Goal: Communication & Community: Participate in discussion

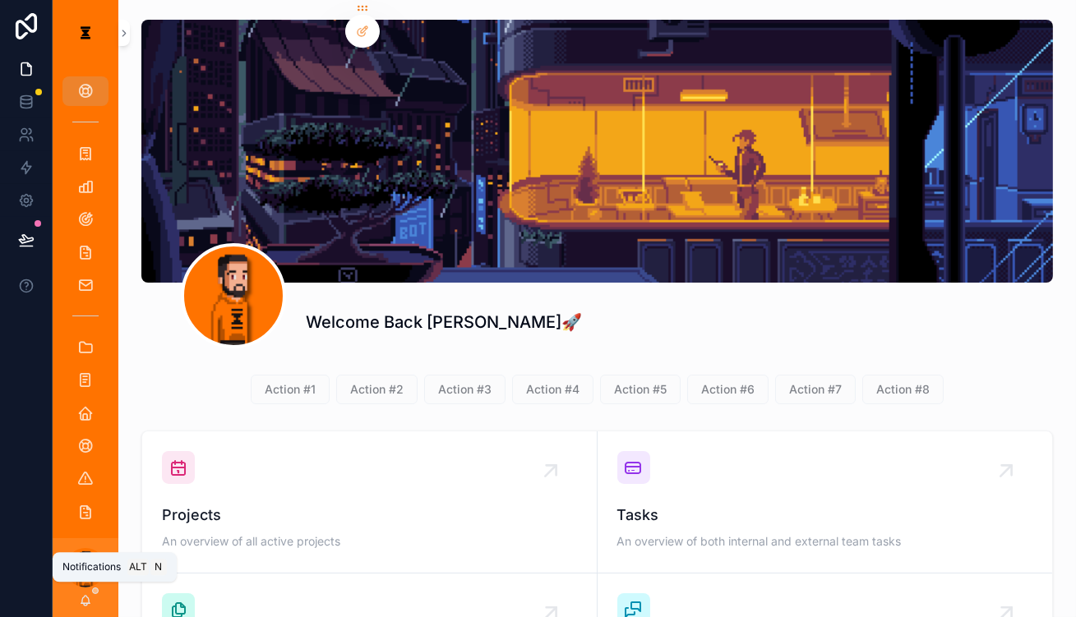
click at [79, 599] on icon "scrollable content" at bounding box center [85, 600] width 13 height 13
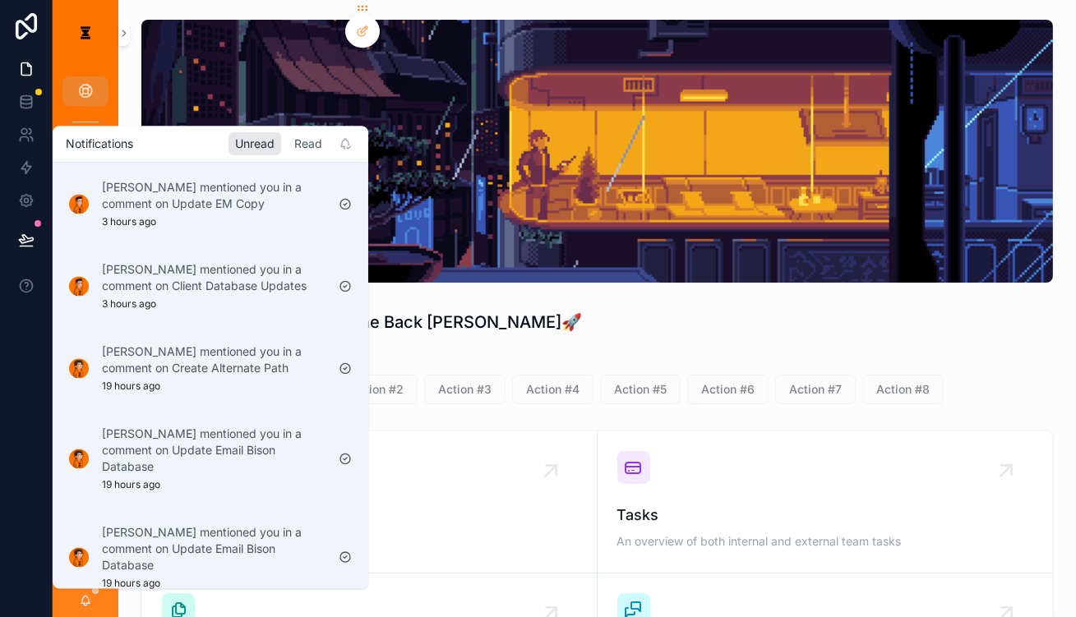
click at [288, 135] on div "Read" at bounding box center [308, 143] width 41 height 23
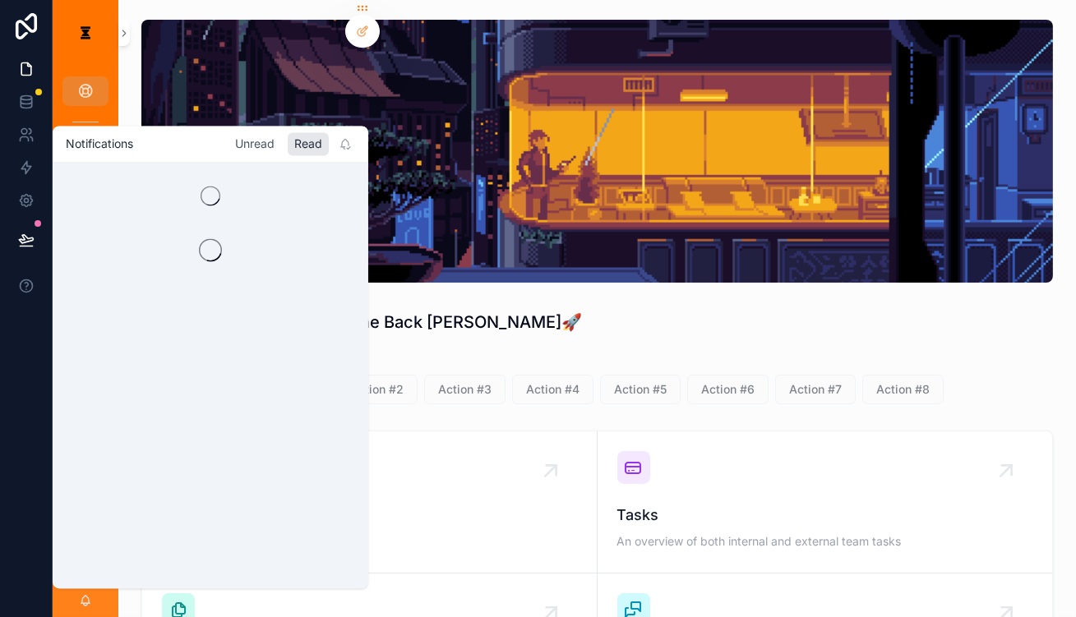
click at [238, 142] on div "Unread" at bounding box center [255, 143] width 53 height 23
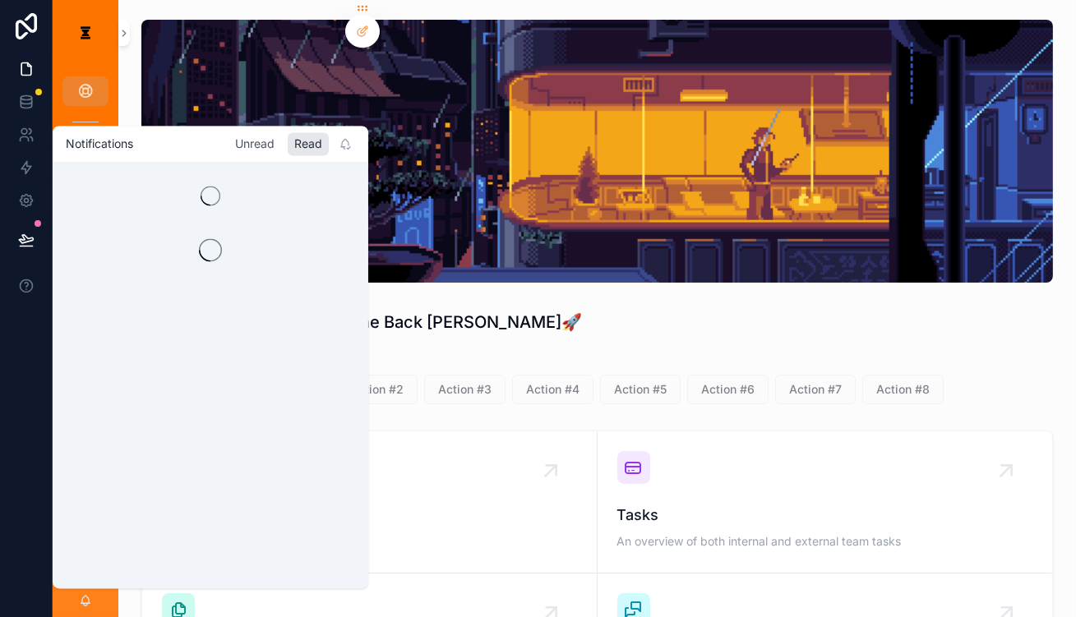
click at [238, 142] on div "Unread" at bounding box center [255, 143] width 53 height 23
click at [230, 139] on div "Unread" at bounding box center [255, 143] width 53 height 23
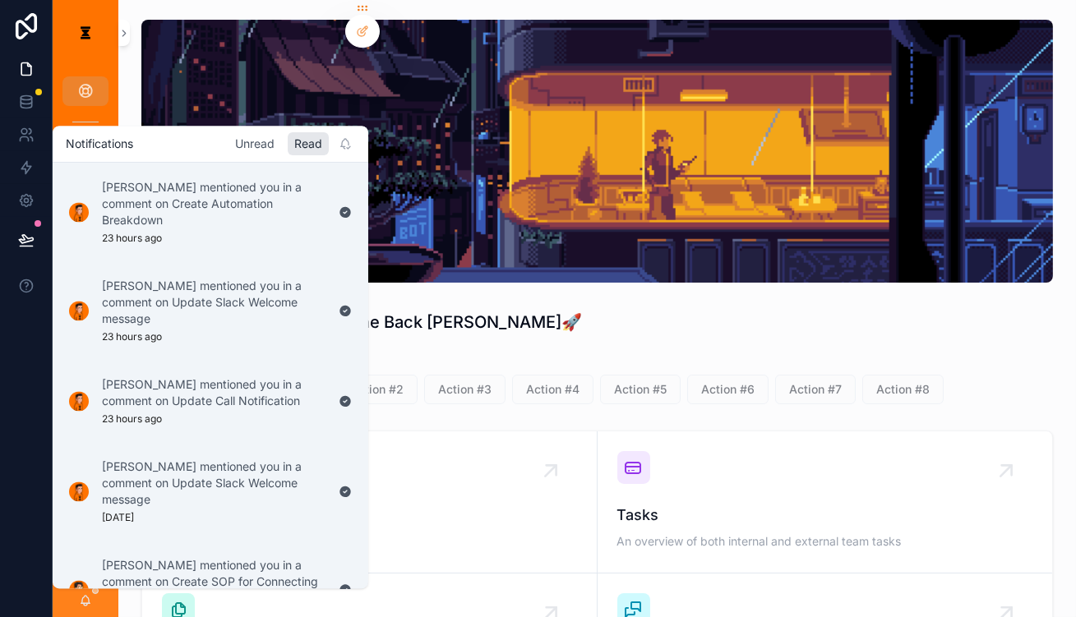
click at [229, 137] on div "Unread" at bounding box center [255, 143] width 53 height 23
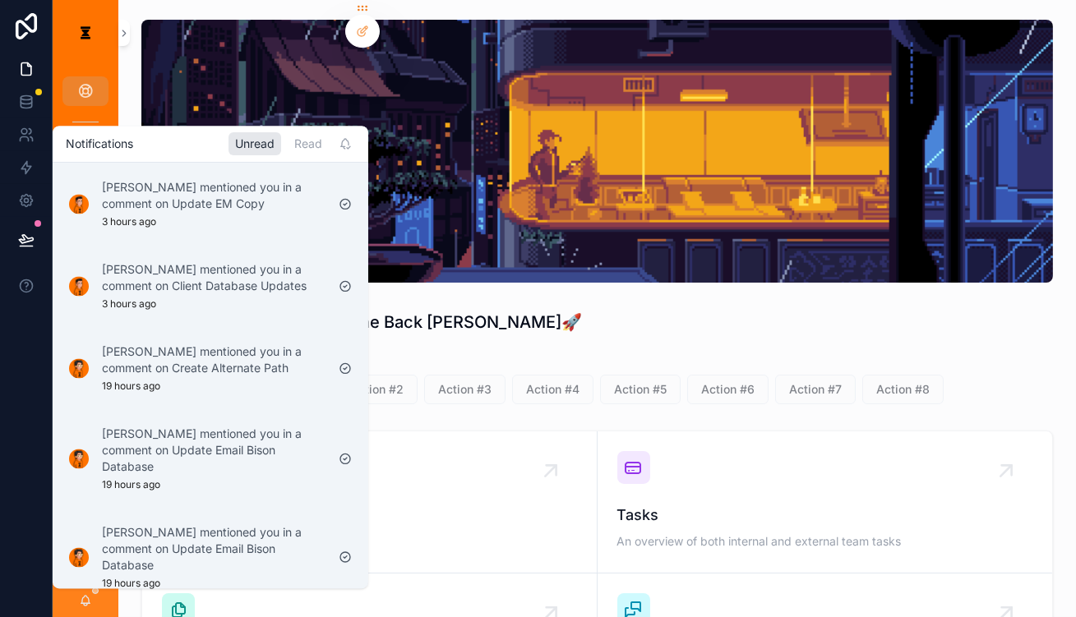
click at [220, 261] on p "[PERSON_NAME] mentioned you in a comment on Client Database Updates" at bounding box center [214, 277] width 224 height 33
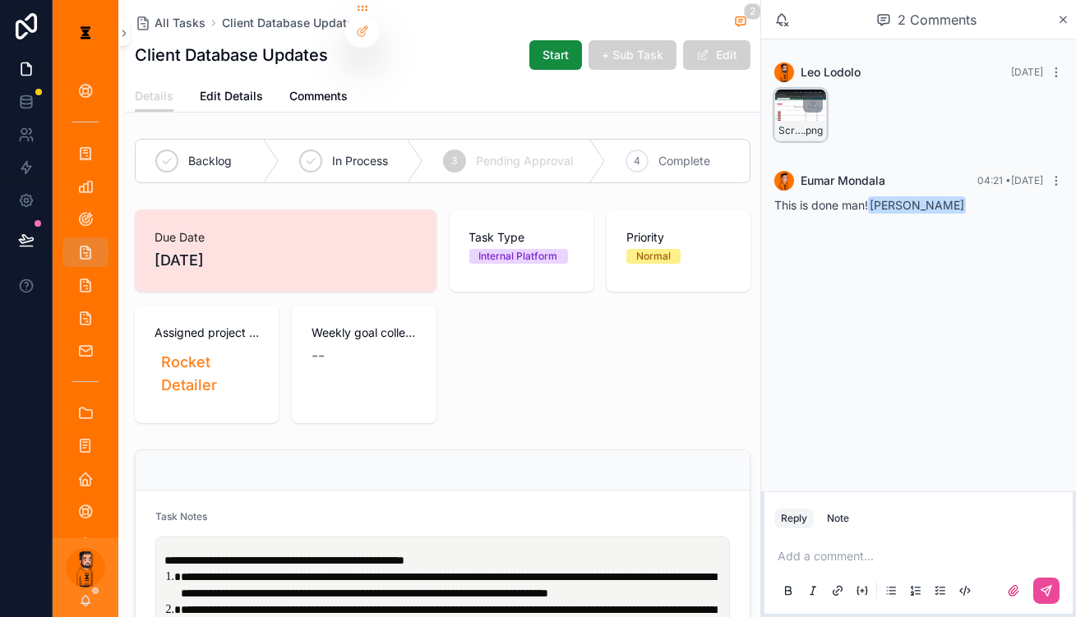
click at [821, 121] on div "Screenshot-2025-09-08-at-8.46.35-AM .png" at bounding box center [800, 131] width 51 height 20
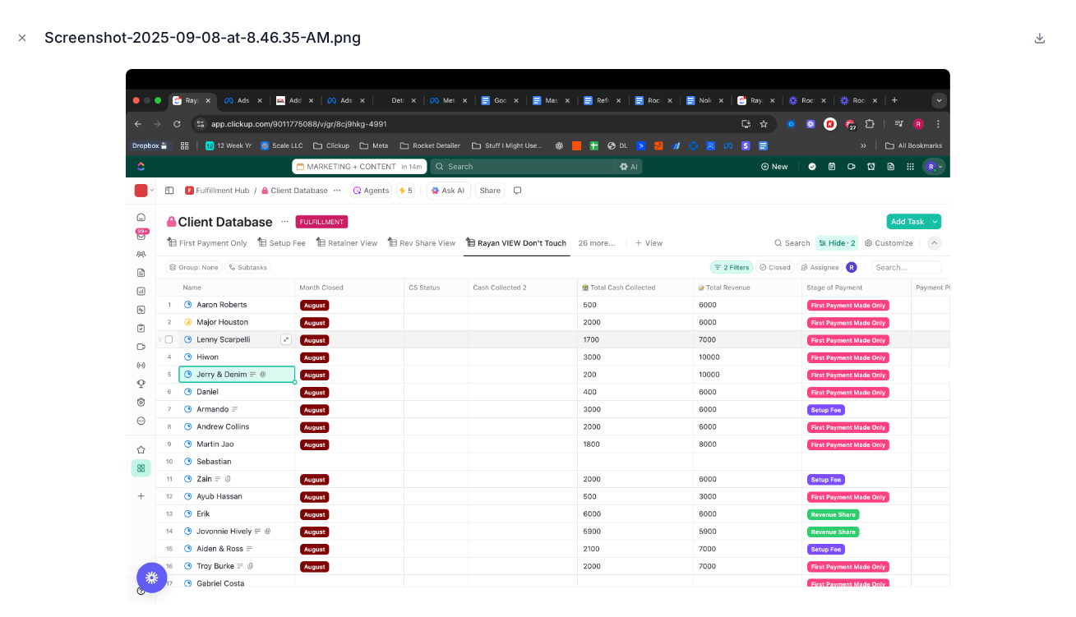
click at [1011, 113] on div at bounding box center [538, 336] width 1050 height 535
click at [21, 38] on icon "Close modal" at bounding box center [22, 38] width 12 height 12
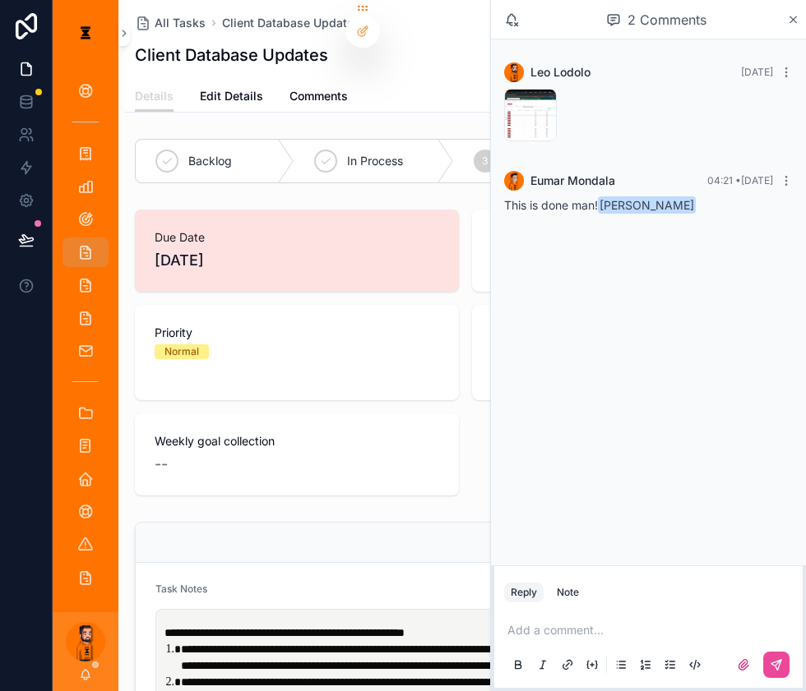
click at [613, 617] on p "scrollable content" at bounding box center [651, 630] width 289 height 16
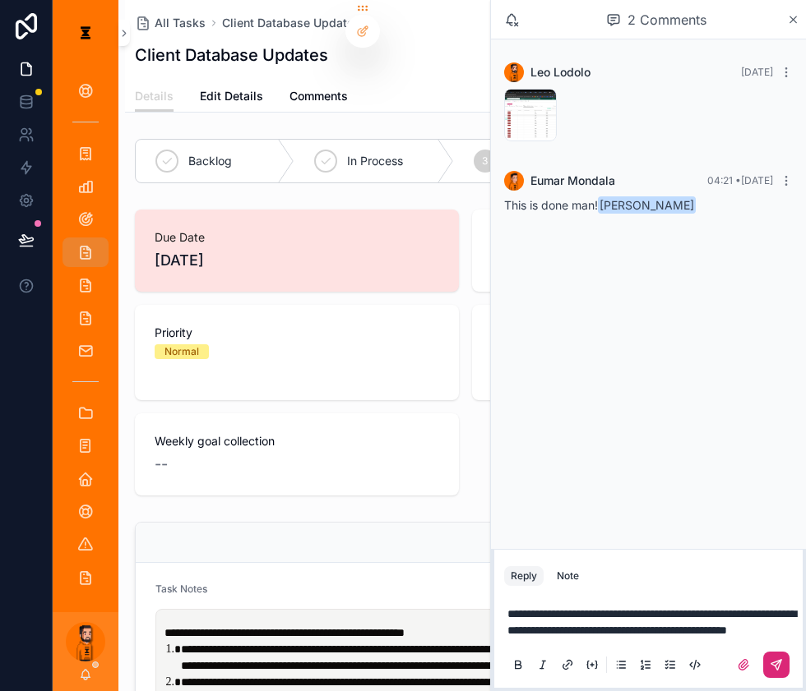
click at [775, 617] on icon "scrollable content" at bounding box center [776, 665] width 10 height 10
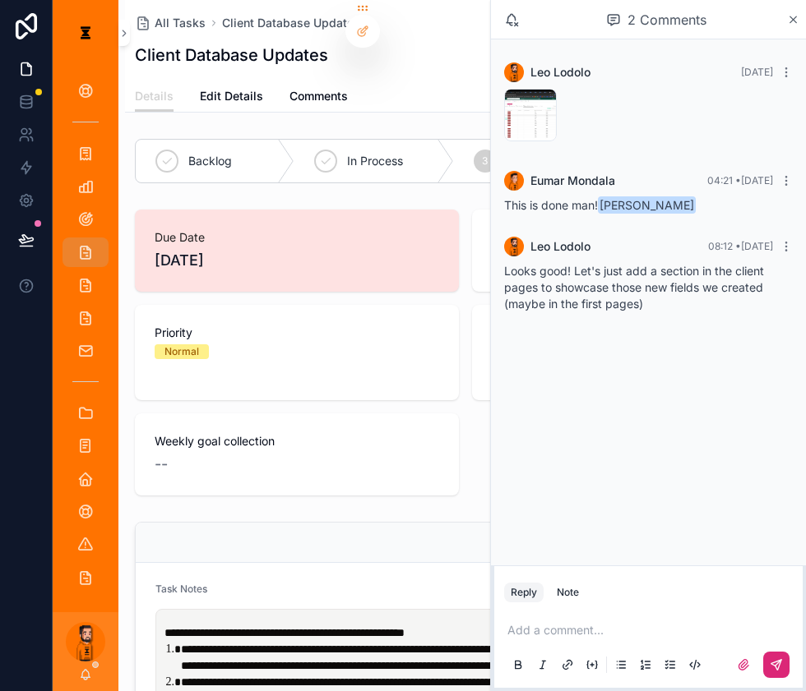
click at [792, 25] on div "2 Comments" at bounding box center [648, 19] width 315 height 39
click at [793, 18] on icon "scrollable content" at bounding box center [793, 19] width 12 height 13
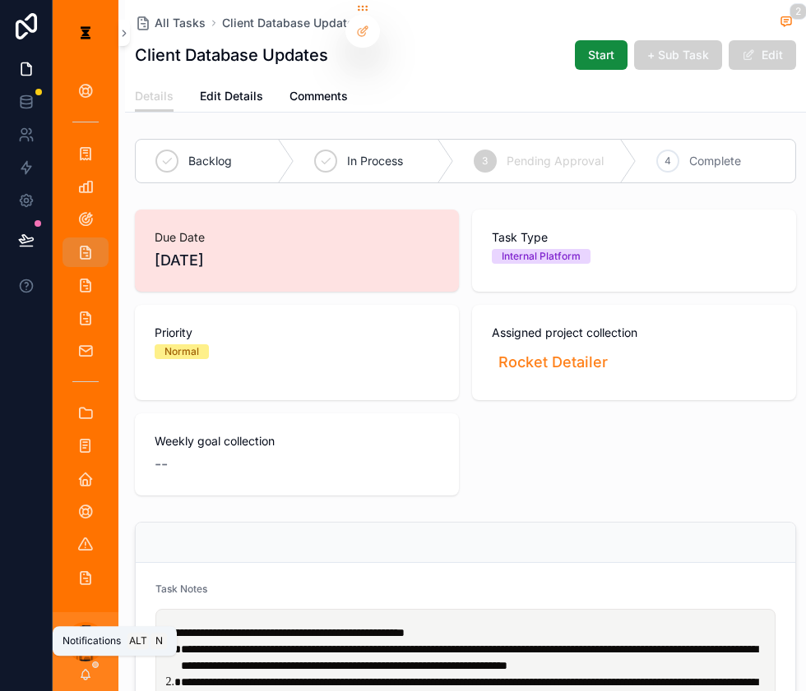
click at [81, 617] on icon "scrollable content" at bounding box center [85, 673] width 9 height 7
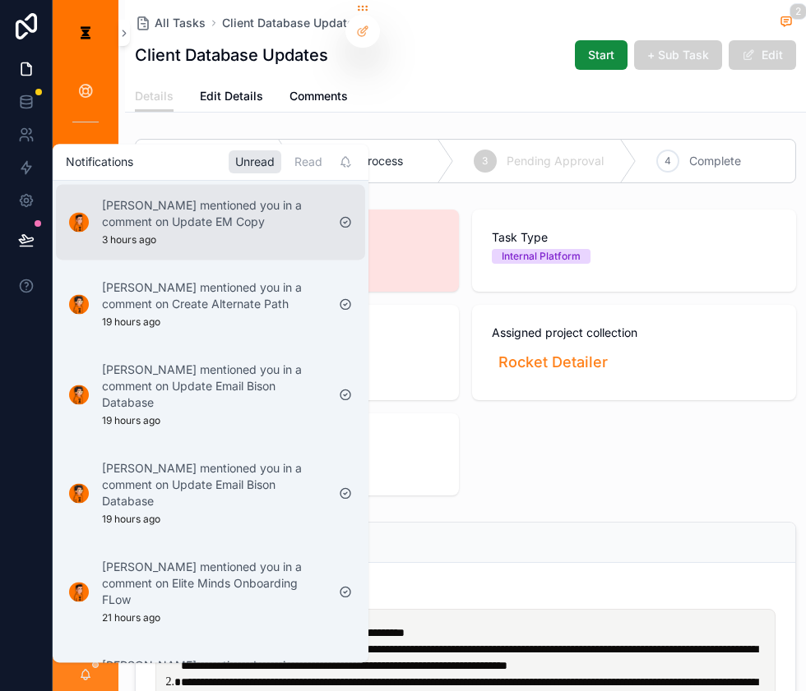
click at [230, 198] on p "[PERSON_NAME] mentioned you in a comment on Update EM Copy" at bounding box center [214, 214] width 224 height 33
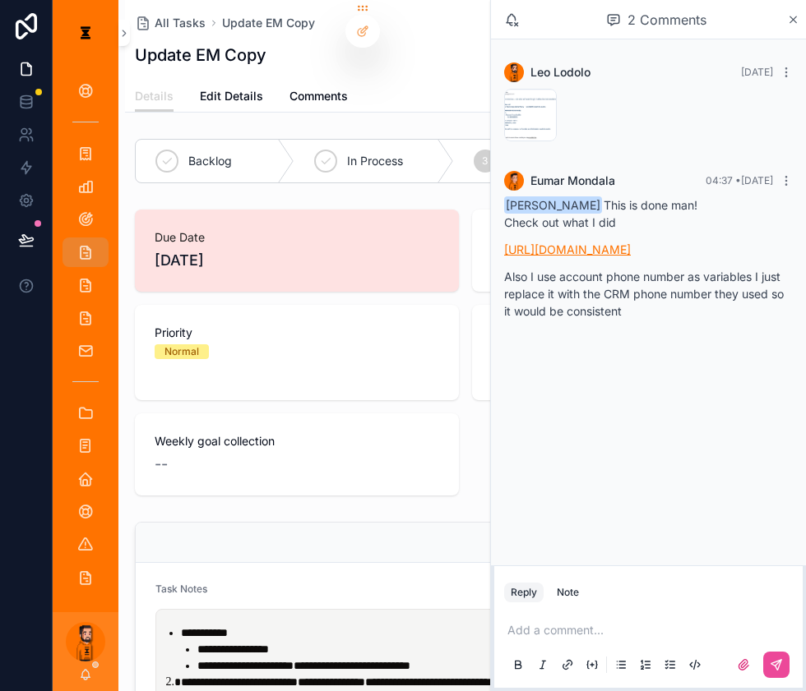
click at [589, 241] on p "[URL][DOMAIN_NAME]" at bounding box center [648, 249] width 289 height 17
click at [562, 243] on link "[URL][DOMAIN_NAME]" at bounding box center [567, 250] width 127 height 14
click at [585, 243] on link "[URL][DOMAIN_NAME]" at bounding box center [567, 250] width 127 height 14
click at [553, 96] on div "Screenshot-2025-09-08-at-6.33.43-AM .png" at bounding box center [530, 115] width 53 height 53
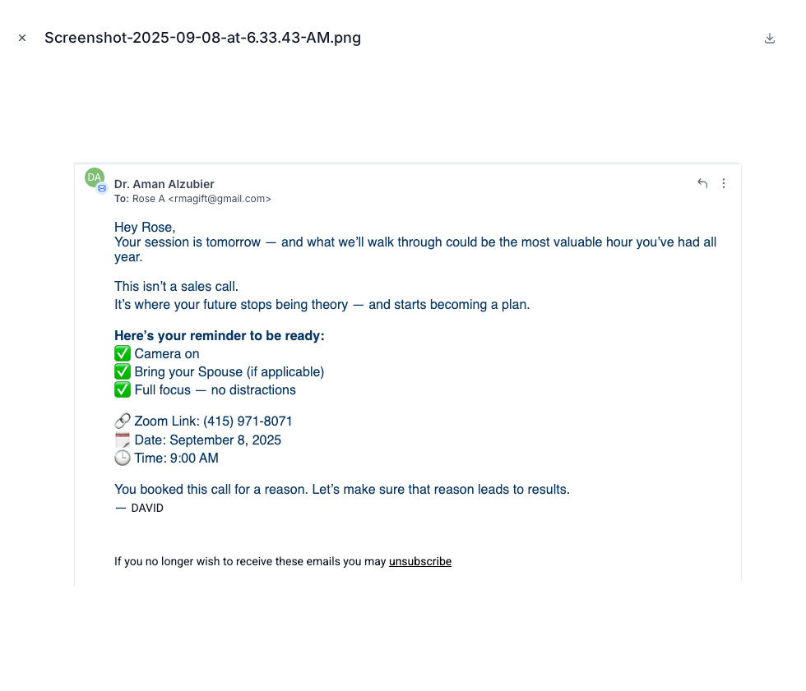
click at [16, 34] on icon "Close modal" at bounding box center [22, 38] width 12 height 12
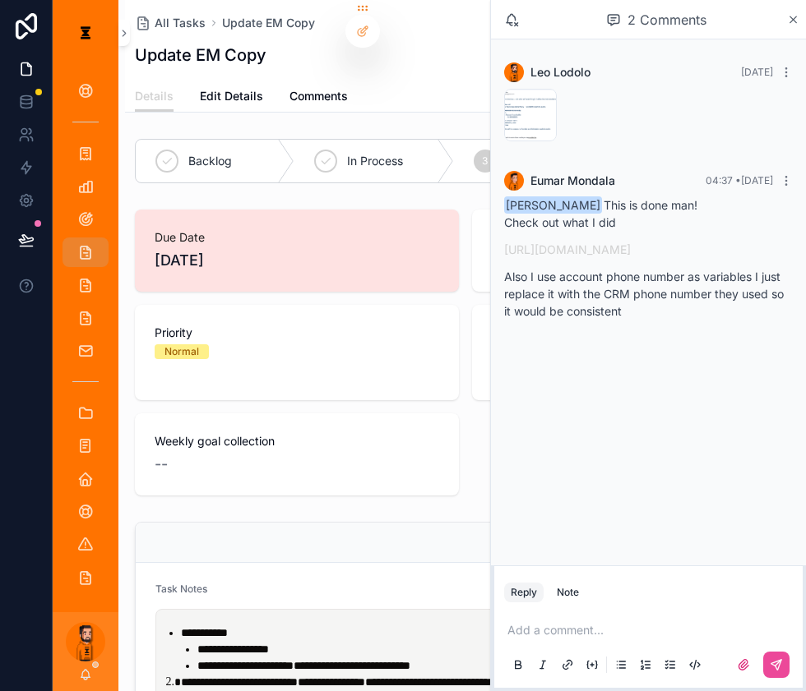
click at [563, 617] on div "Add a comment..." at bounding box center [648, 647] width 289 height 69
click at [571, 617] on p "scrollable content" at bounding box center [651, 630] width 289 height 16
click at [683, 617] on div "**********" at bounding box center [648, 639] width 289 height 86
click at [675, 617] on p "**********" at bounding box center [651, 622] width 289 height 33
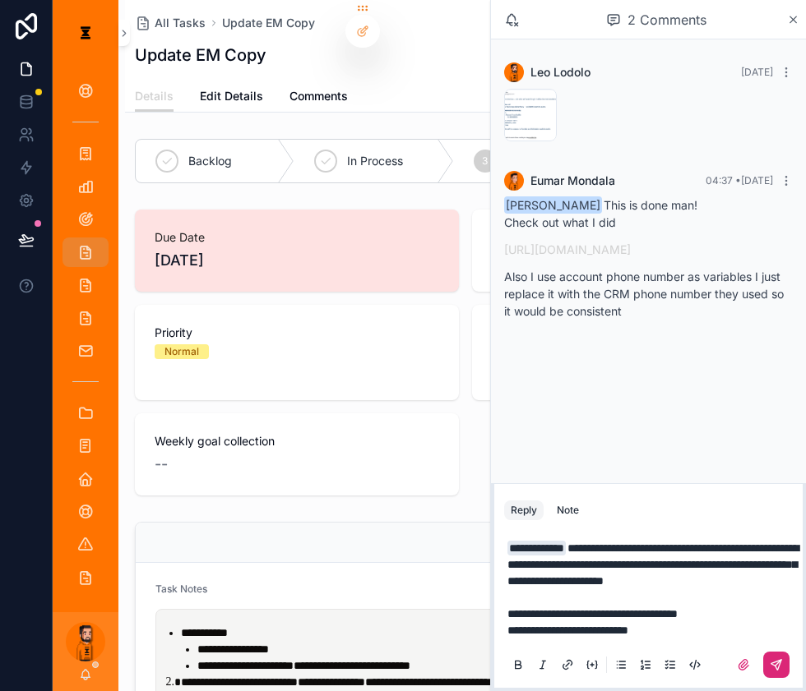
click at [771, 617] on button "scrollable content" at bounding box center [776, 665] width 26 height 26
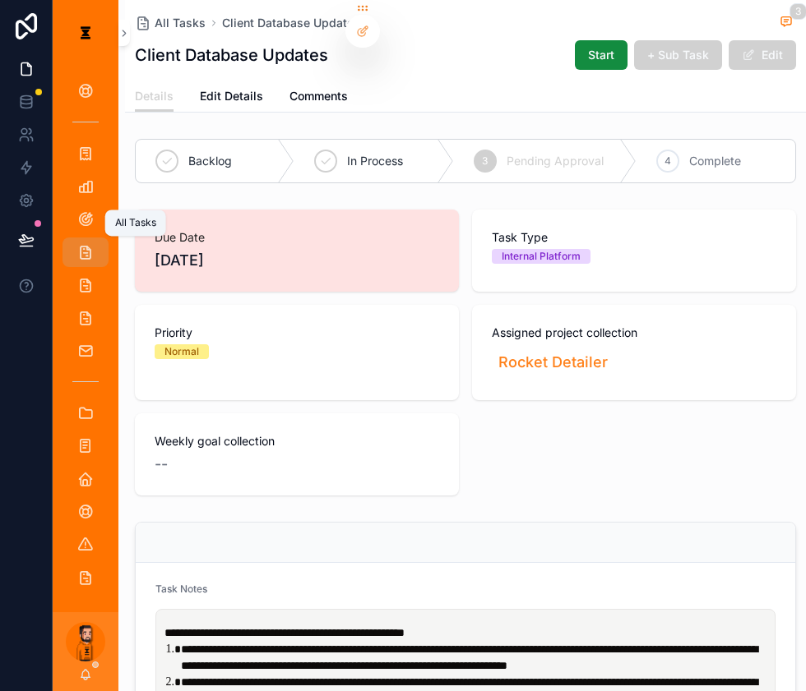
click at [78, 244] on icon "scrollable content" at bounding box center [85, 252] width 16 height 16
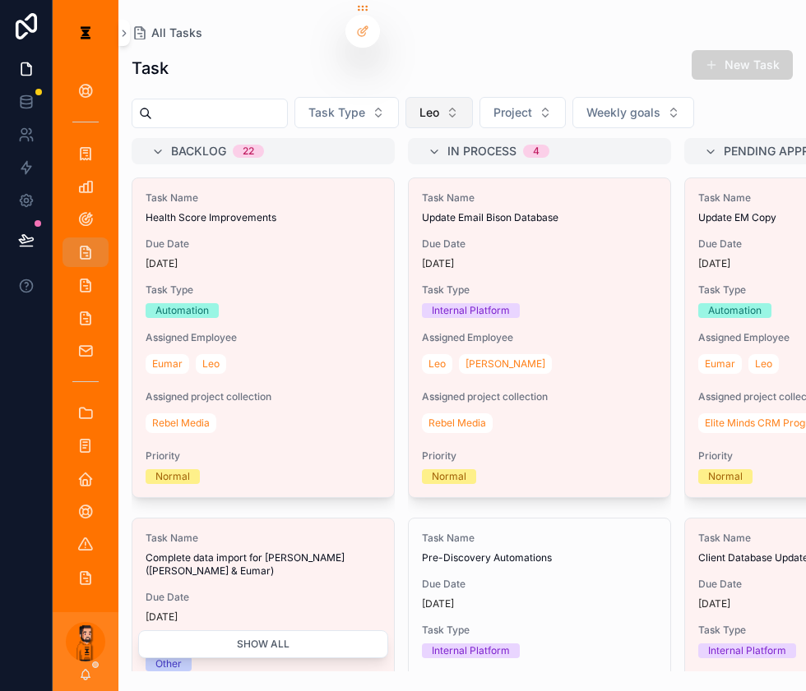
click at [419, 104] on span "Leo" at bounding box center [429, 112] width 20 height 16
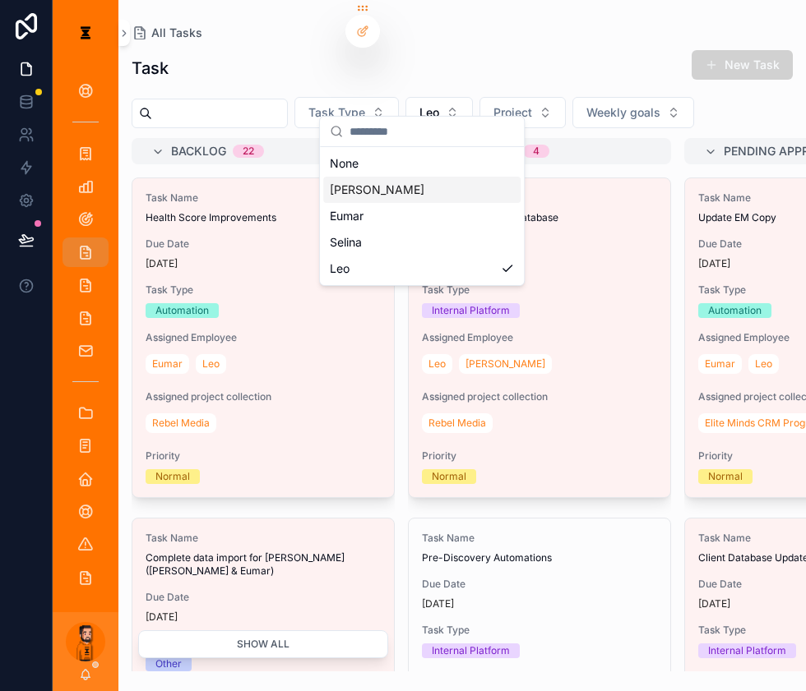
click at [381, 188] on div "[PERSON_NAME]" at bounding box center [421, 190] width 197 height 26
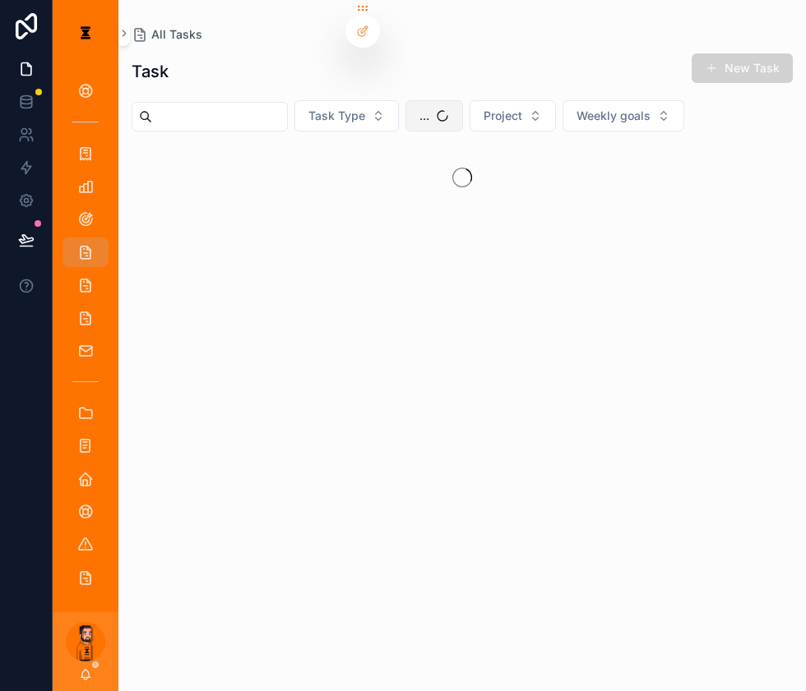
click at [433, 104] on button "..." at bounding box center [434, 115] width 58 height 31
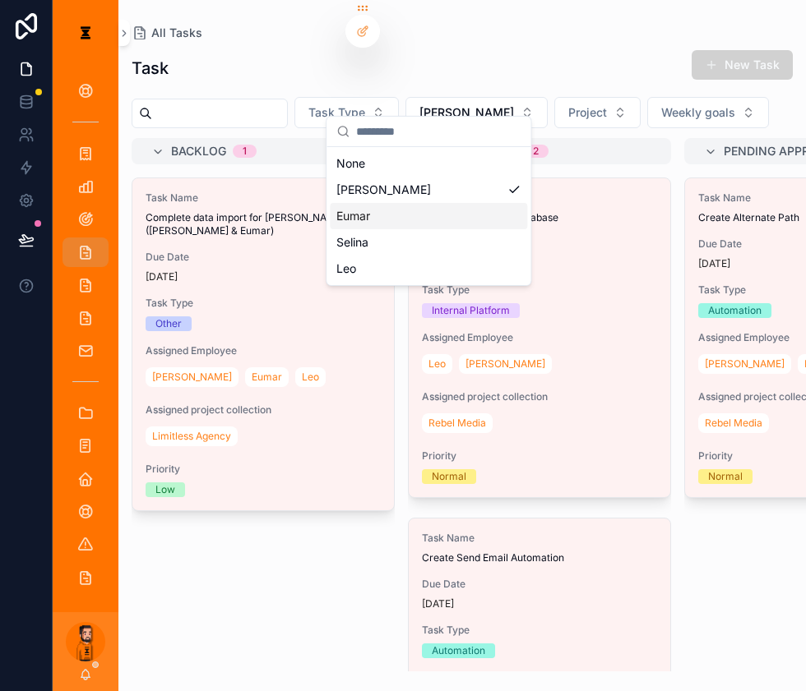
click at [361, 208] on span "Eumar" at bounding box center [353, 216] width 34 height 16
